Goal: Find specific page/section: Find specific page/section

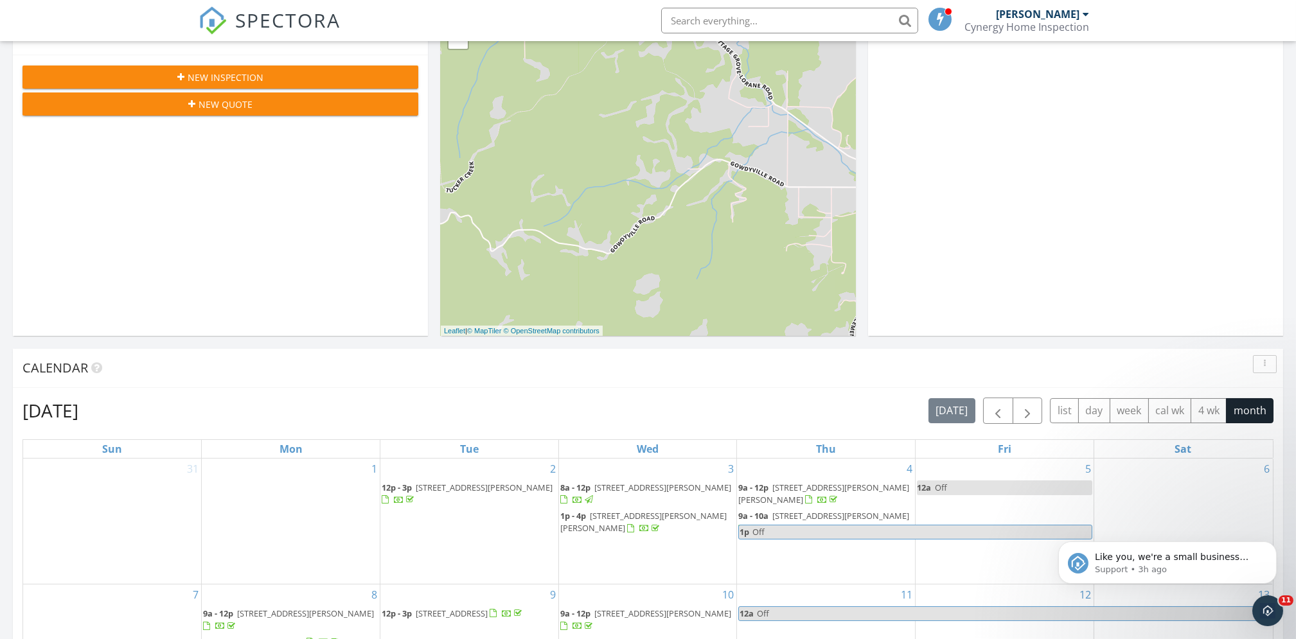
scroll to position [343, 0]
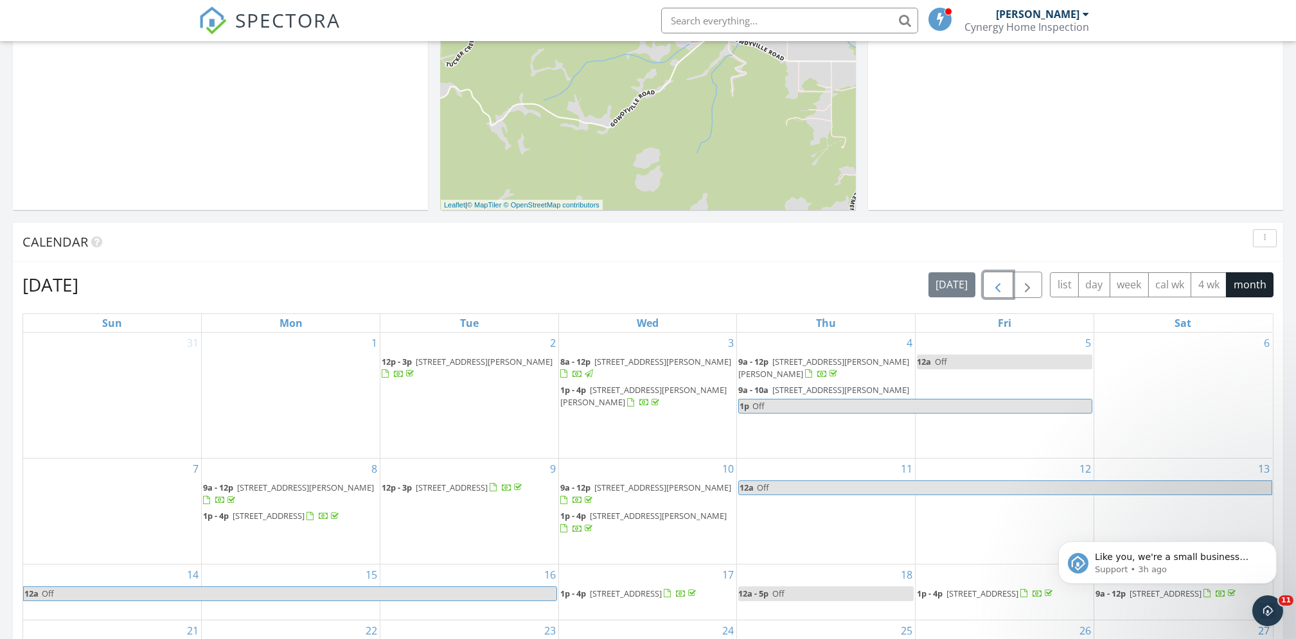
click at [1001, 285] on span "button" at bounding box center [997, 285] width 15 height 15
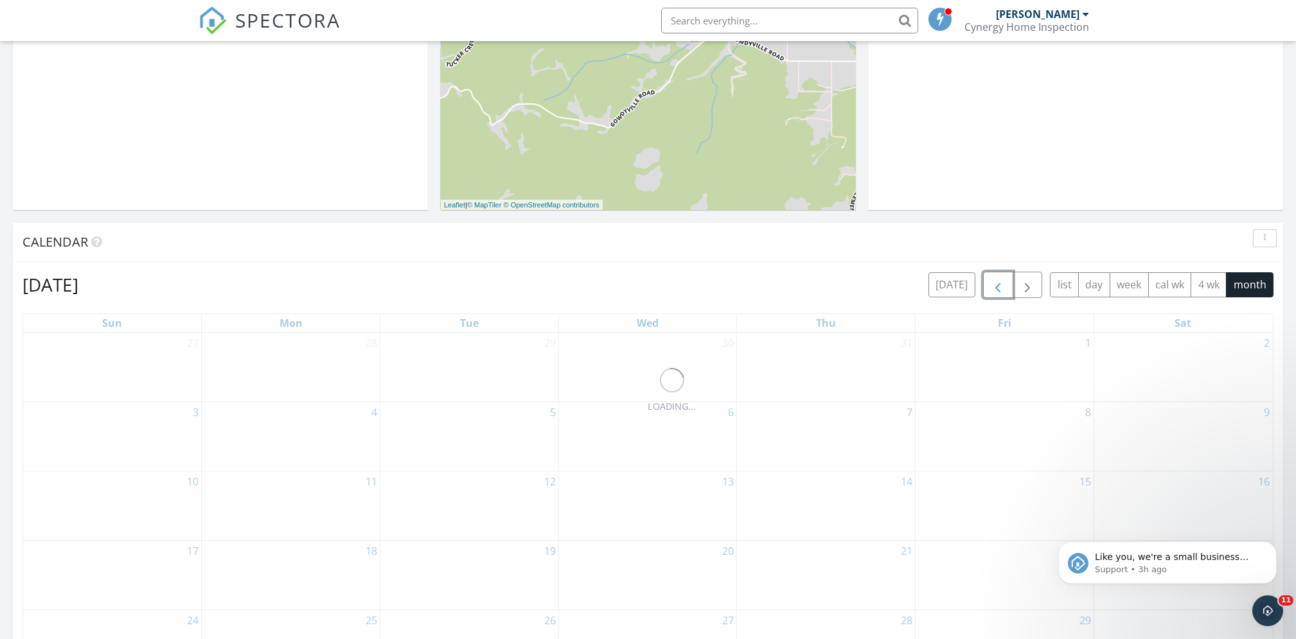
click at [1001, 285] on span "button" at bounding box center [997, 285] width 15 height 15
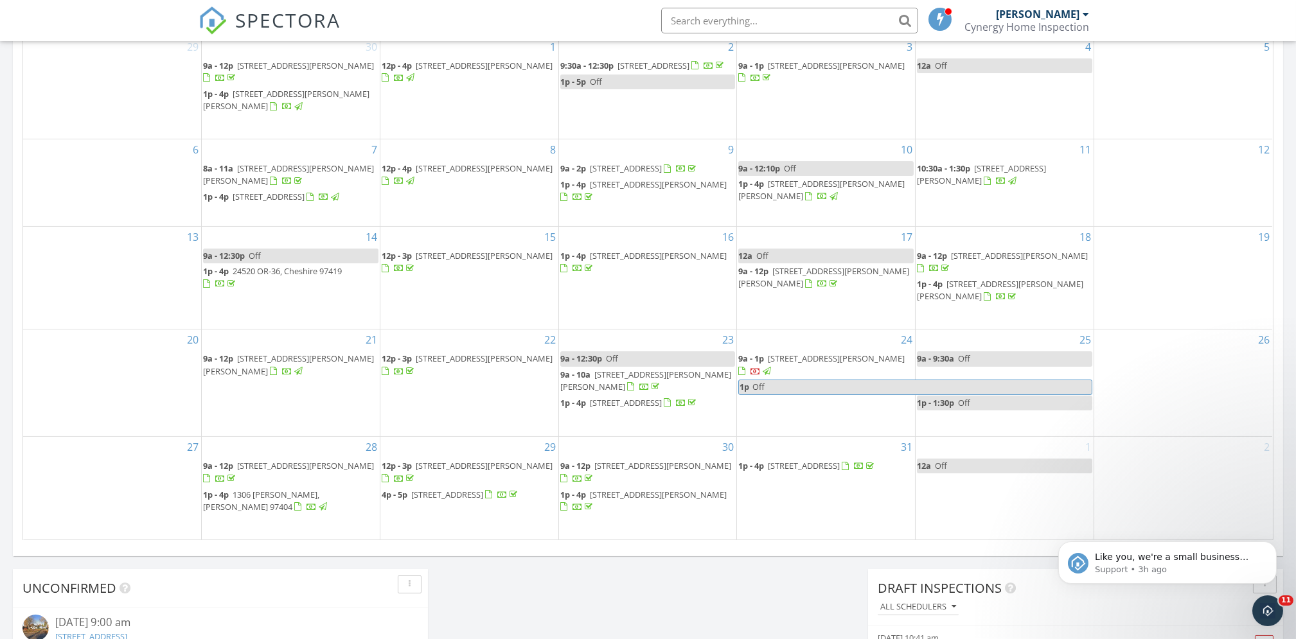
scroll to position [685, 0]
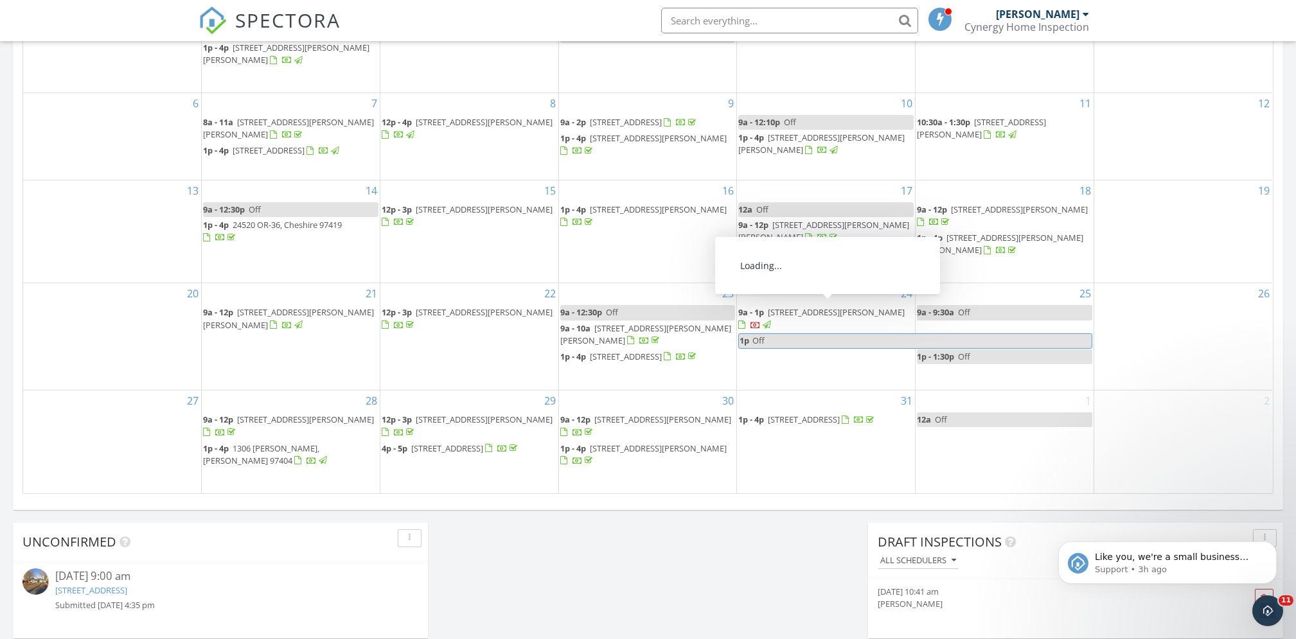
click at [789, 312] on span "[STREET_ADDRESS][PERSON_NAME]" at bounding box center [836, 313] width 137 height 12
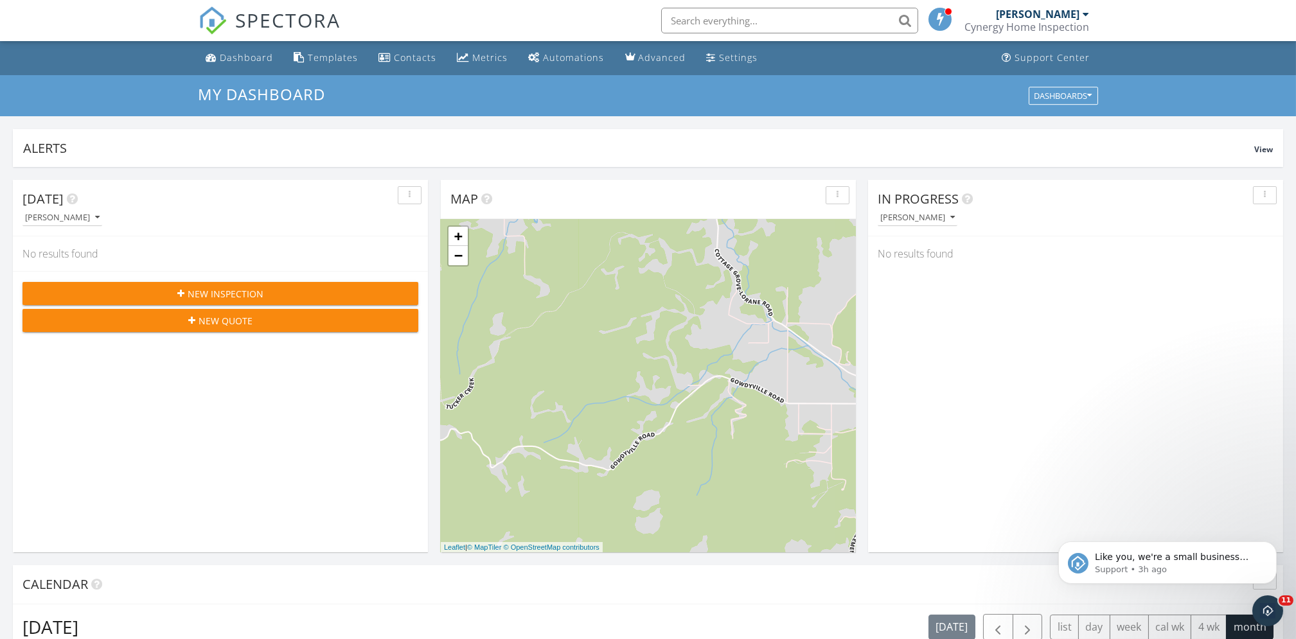
click at [1098, 209] on div "[PERSON_NAME]" at bounding box center [1081, 217] width 406 height 17
click at [1064, 19] on div "[PERSON_NAME]" at bounding box center [1039, 14] width 84 height 13
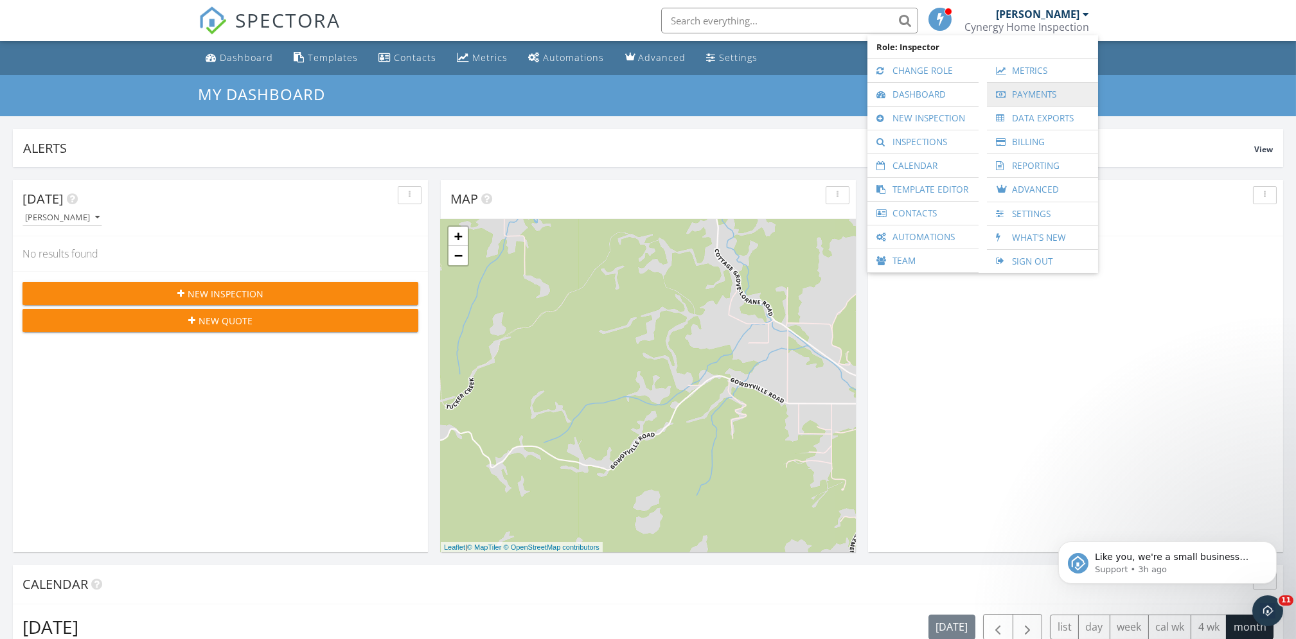
click at [1041, 96] on link "Payments" at bounding box center [1043, 94] width 98 height 23
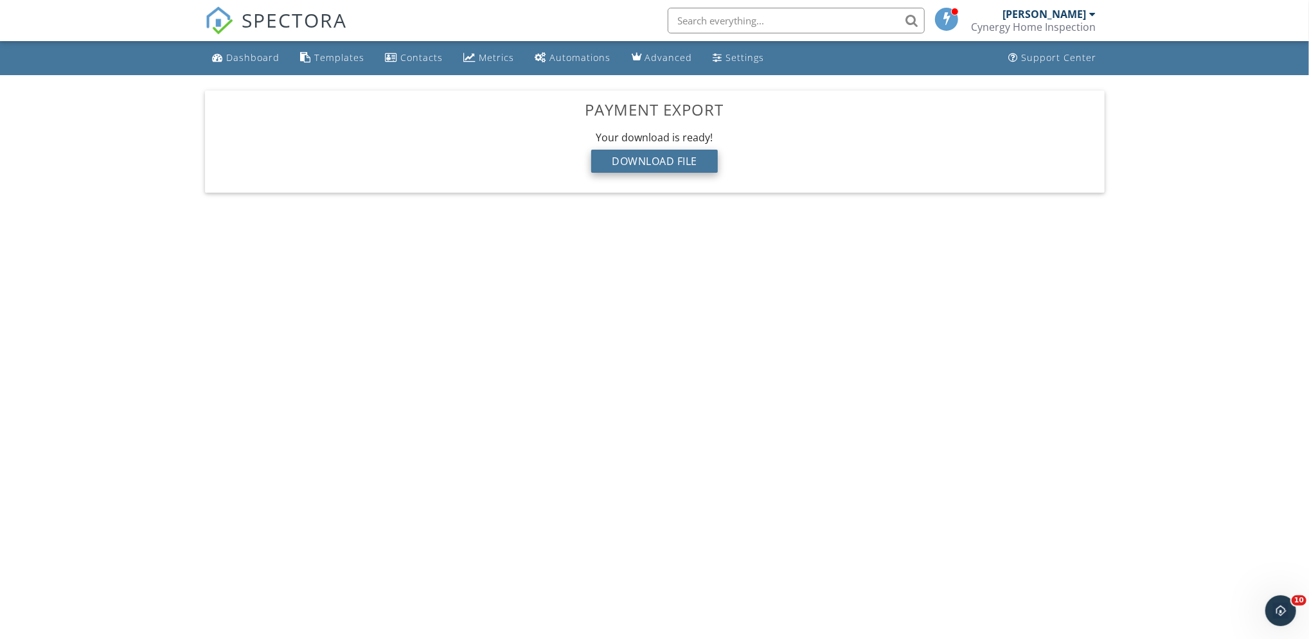
click at [677, 168] on div "Download File" at bounding box center [654, 161] width 127 height 23
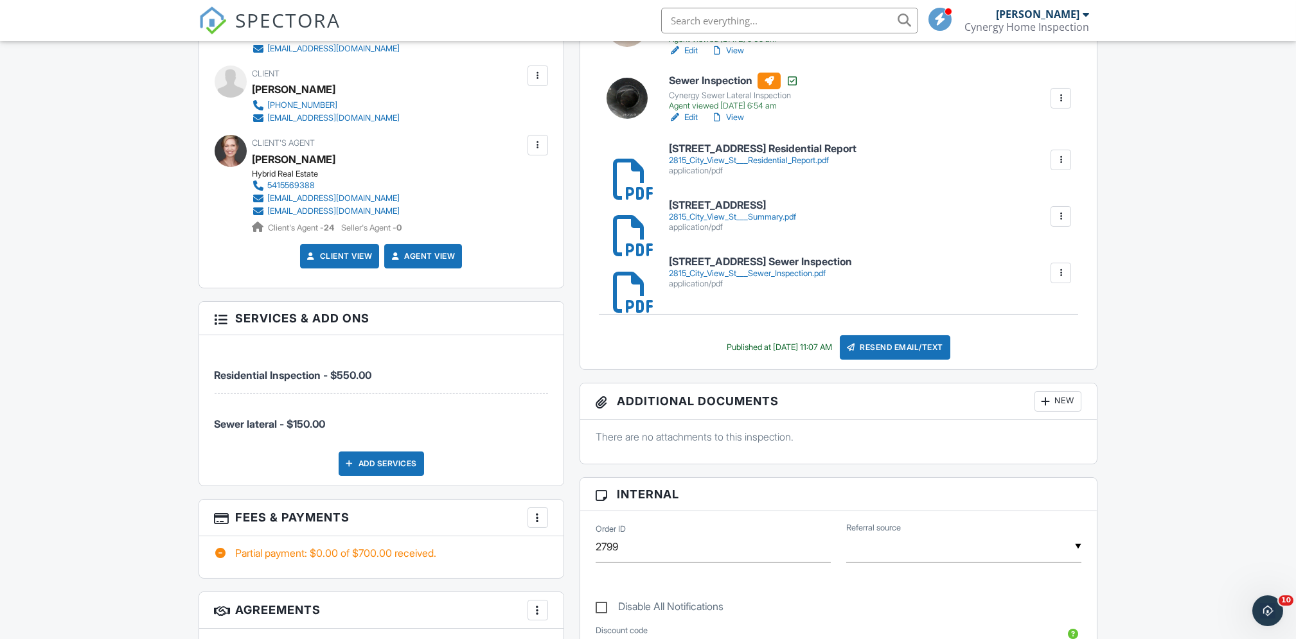
scroll to position [600, 0]
